Goal: Information Seeking & Learning: Learn about a topic

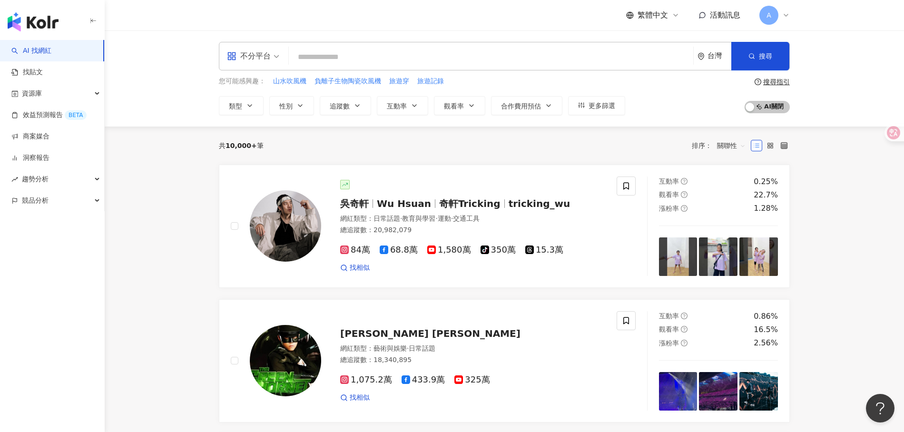
drag, startPoint x: 709, startPoint y: 10, endPoint x: 713, endPoint y: 15, distance: 6.2
click at [710, 10] on span "活動訊息" at bounding box center [725, 14] width 30 height 9
click at [592, 62] on input "search" at bounding box center [491, 57] width 397 height 18
click at [453, 7] on div "繁體中文 活動訊息 A" at bounding box center [504, 15] width 571 height 30
click at [37, 49] on link "AI 找網紅" at bounding box center [31, 51] width 40 height 10
